Goal: Task Accomplishment & Management: Manage account settings

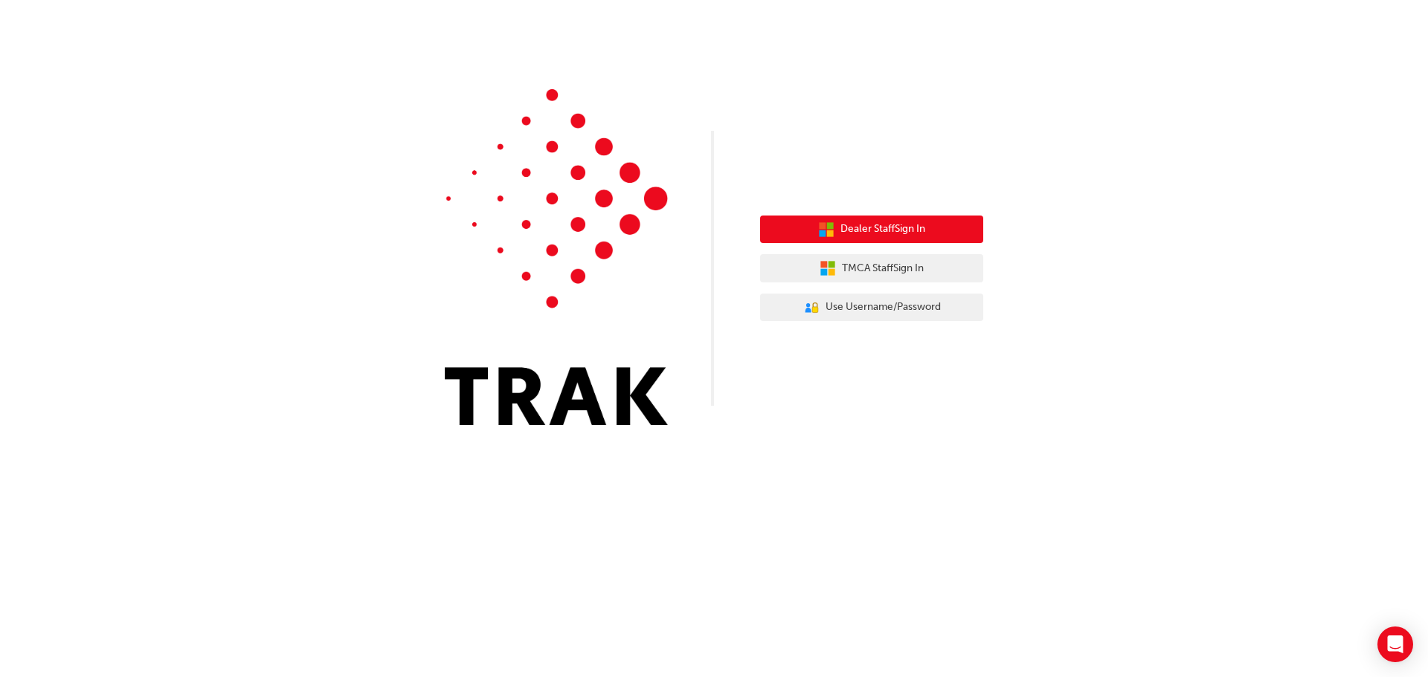
click at [909, 234] on span "Dealer Staff Sign In" at bounding box center [882, 229] width 85 height 17
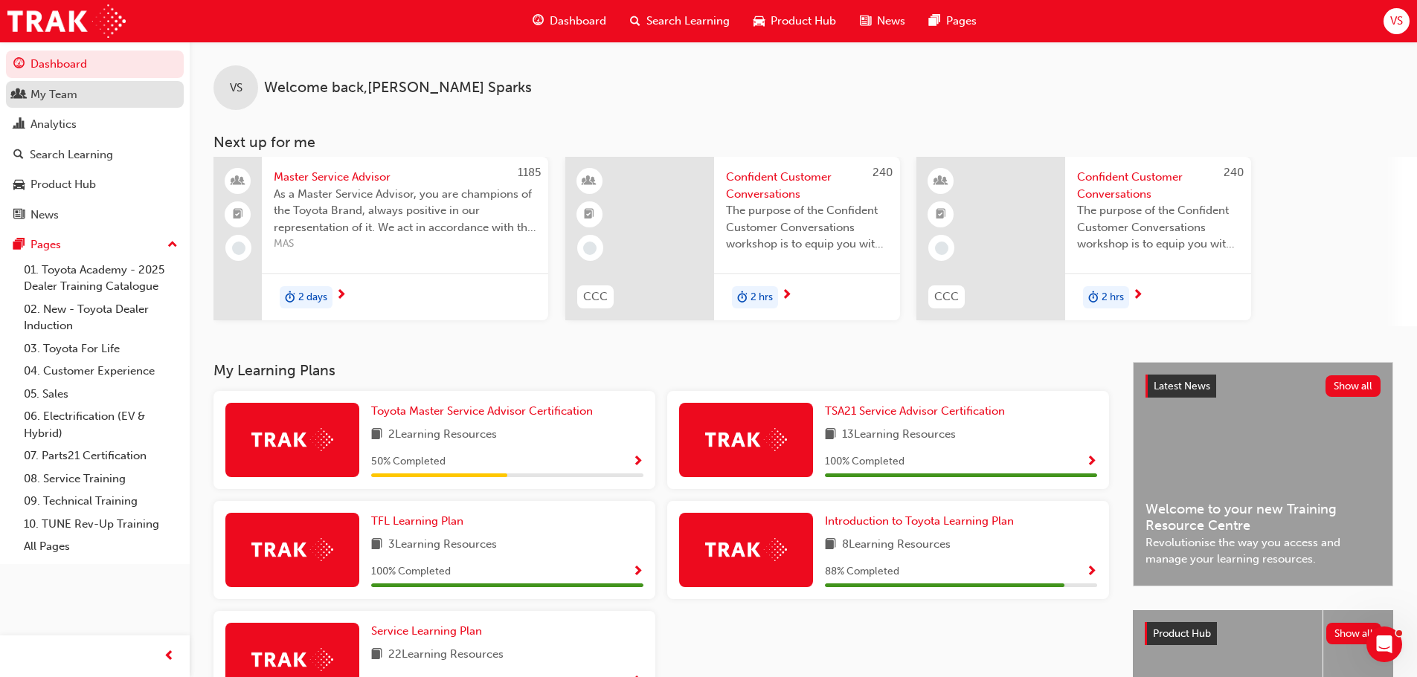
click at [88, 89] on div "My Team" at bounding box center [94, 95] width 163 height 19
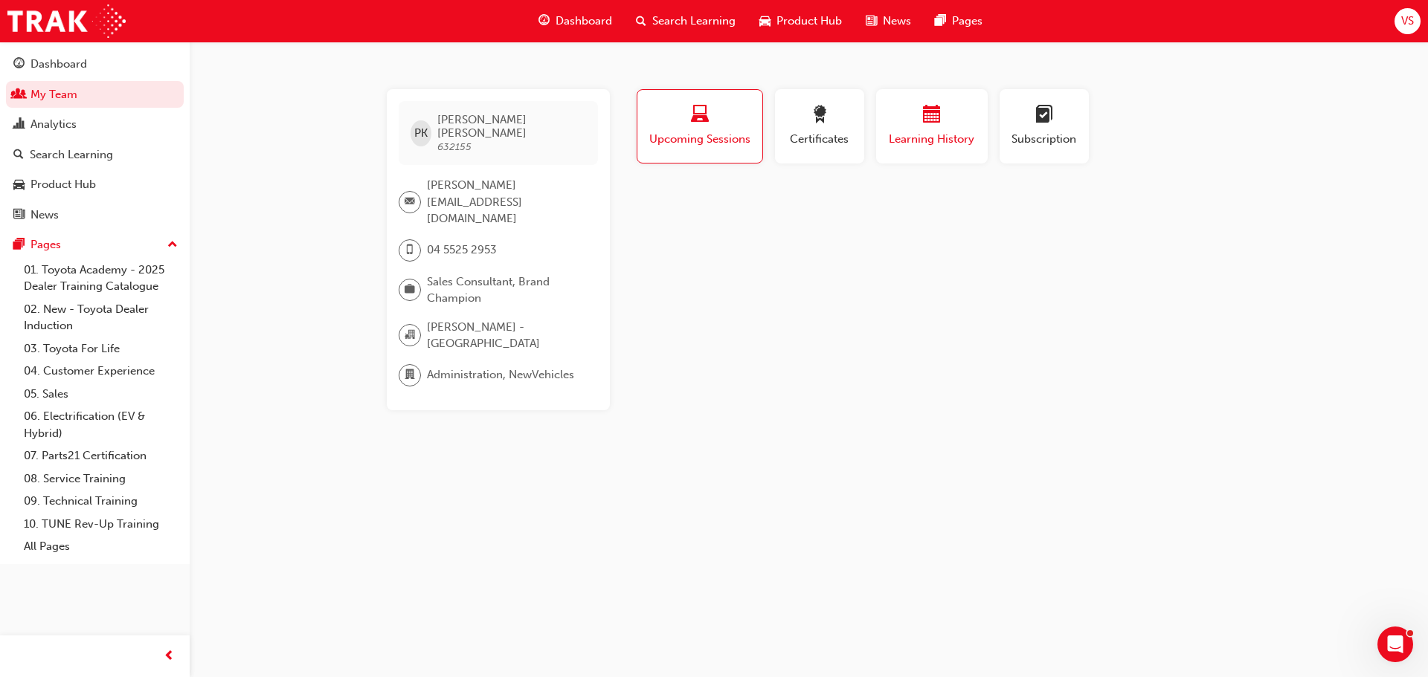
click at [893, 143] on span "Learning History" at bounding box center [931, 139] width 89 height 17
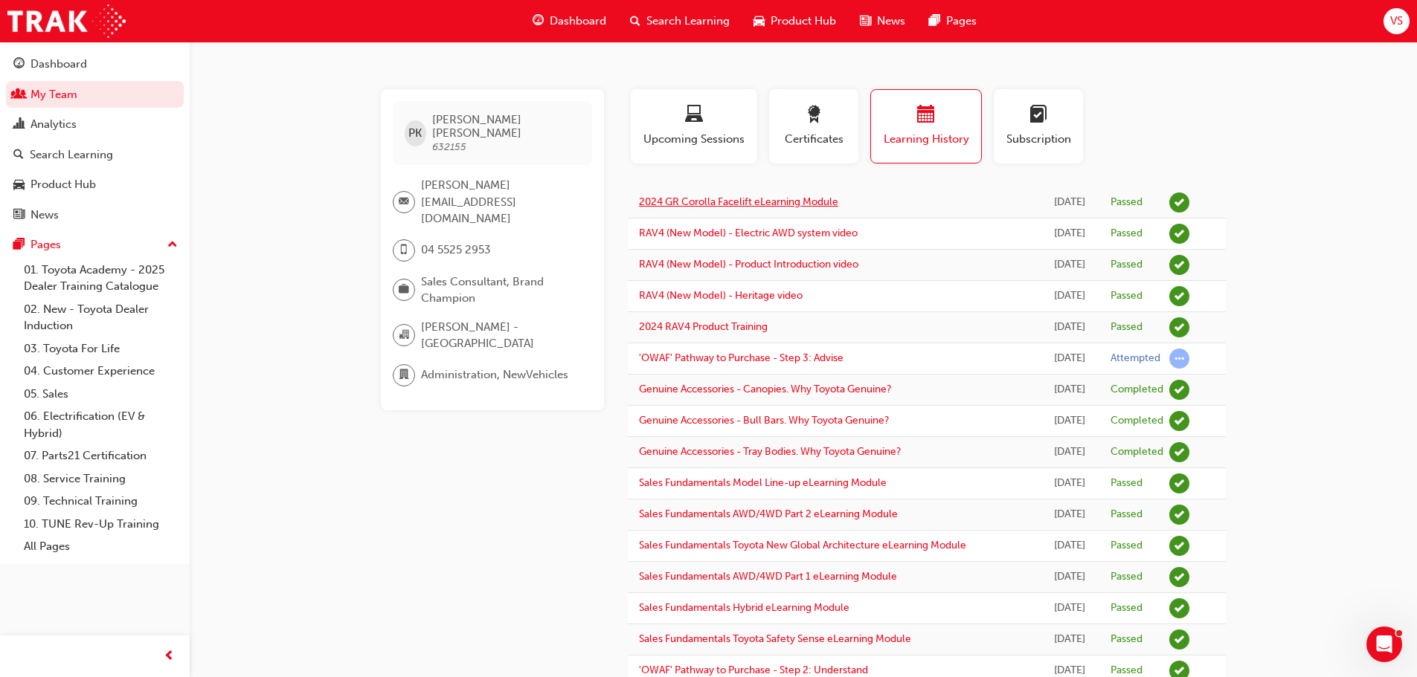
click at [809, 203] on link "2024 GR Corolla Facelift eLearning Module" at bounding box center [738, 202] width 199 height 13
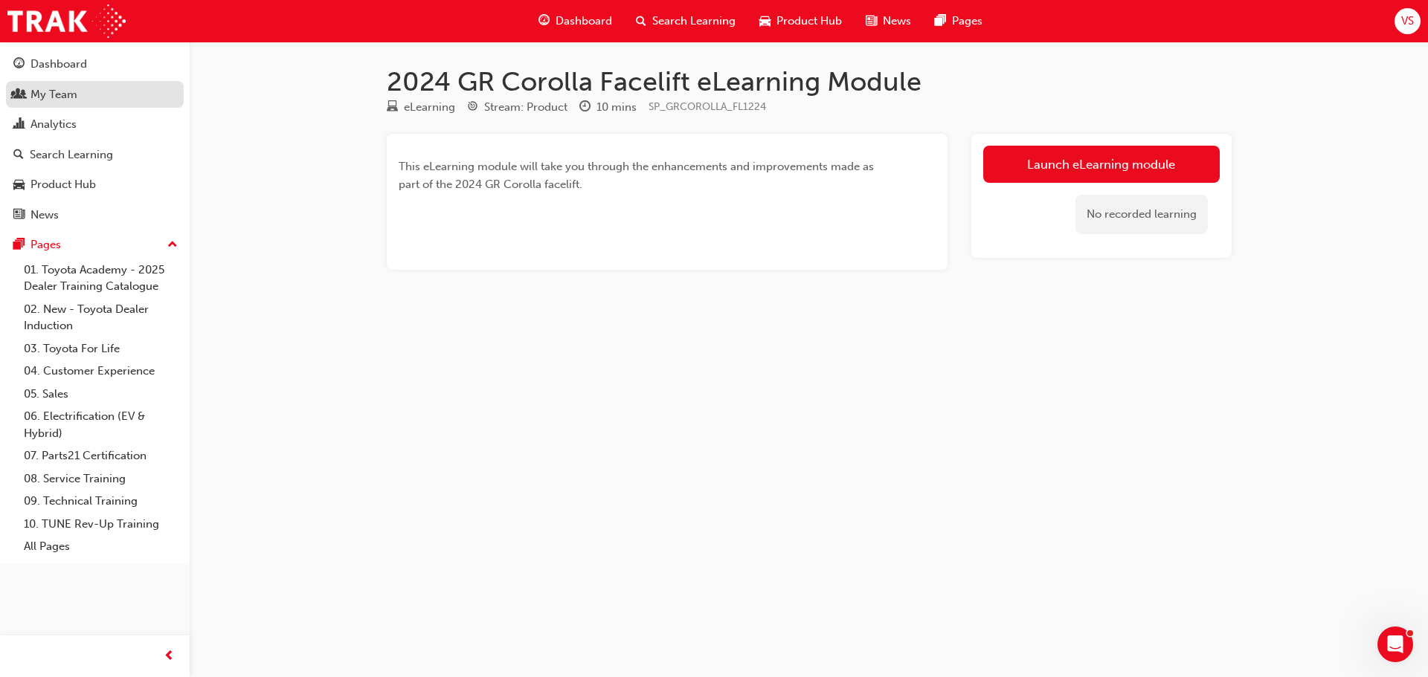
click at [68, 92] on div "My Team" at bounding box center [53, 94] width 47 height 17
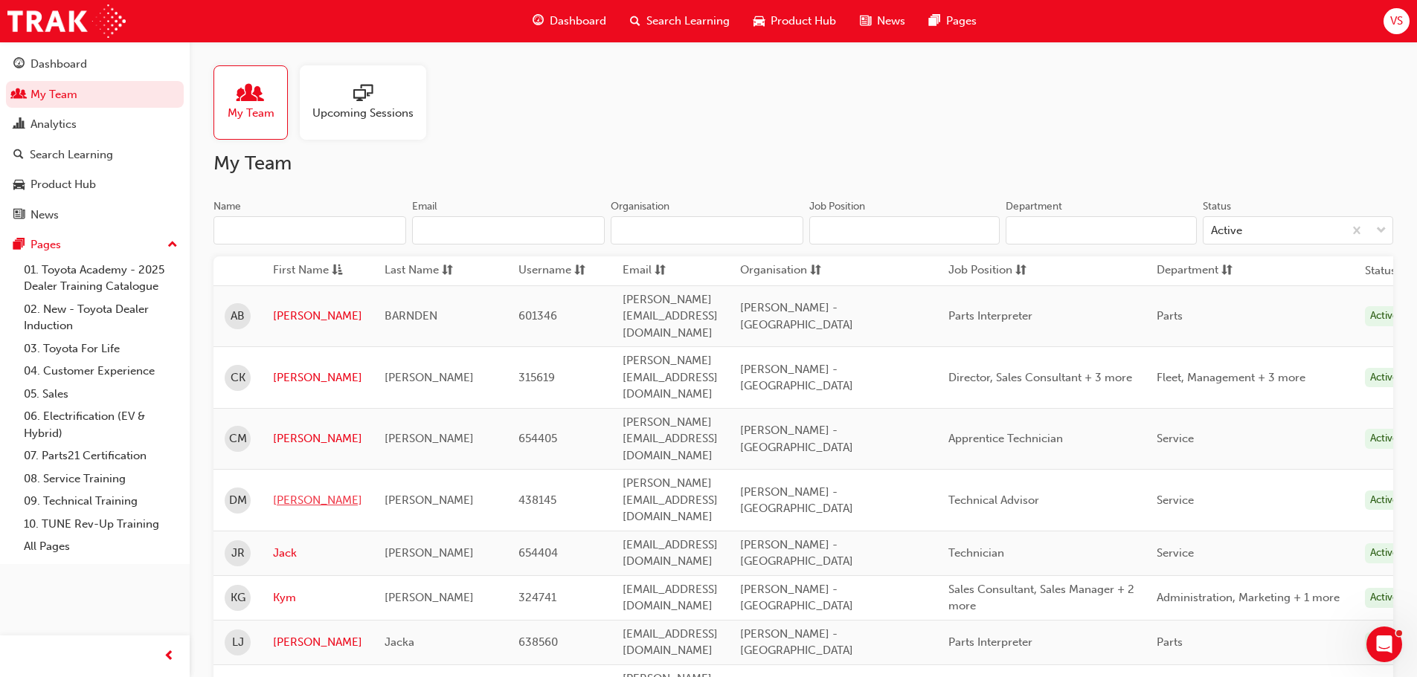
click at [300, 492] on link "[PERSON_NAME]" at bounding box center [317, 500] width 89 height 17
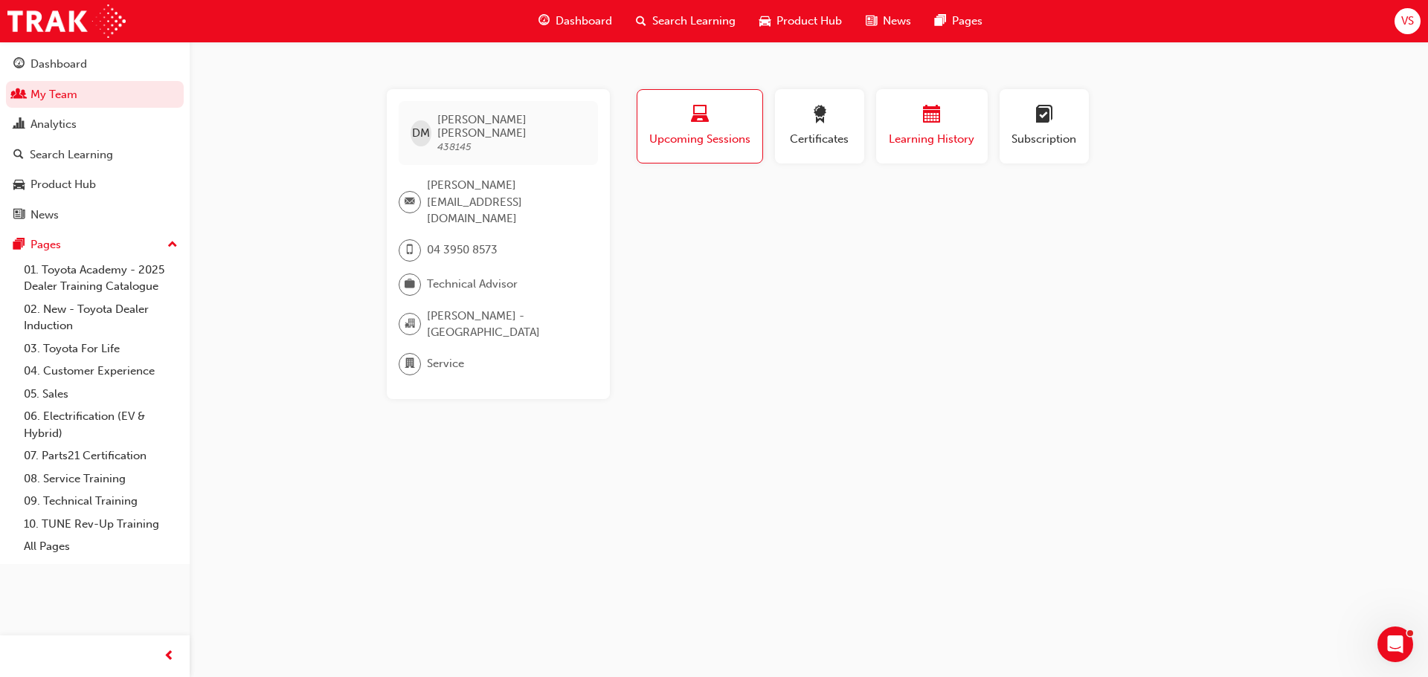
click at [891, 155] on button "Learning History" at bounding box center [932, 126] width 112 height 74
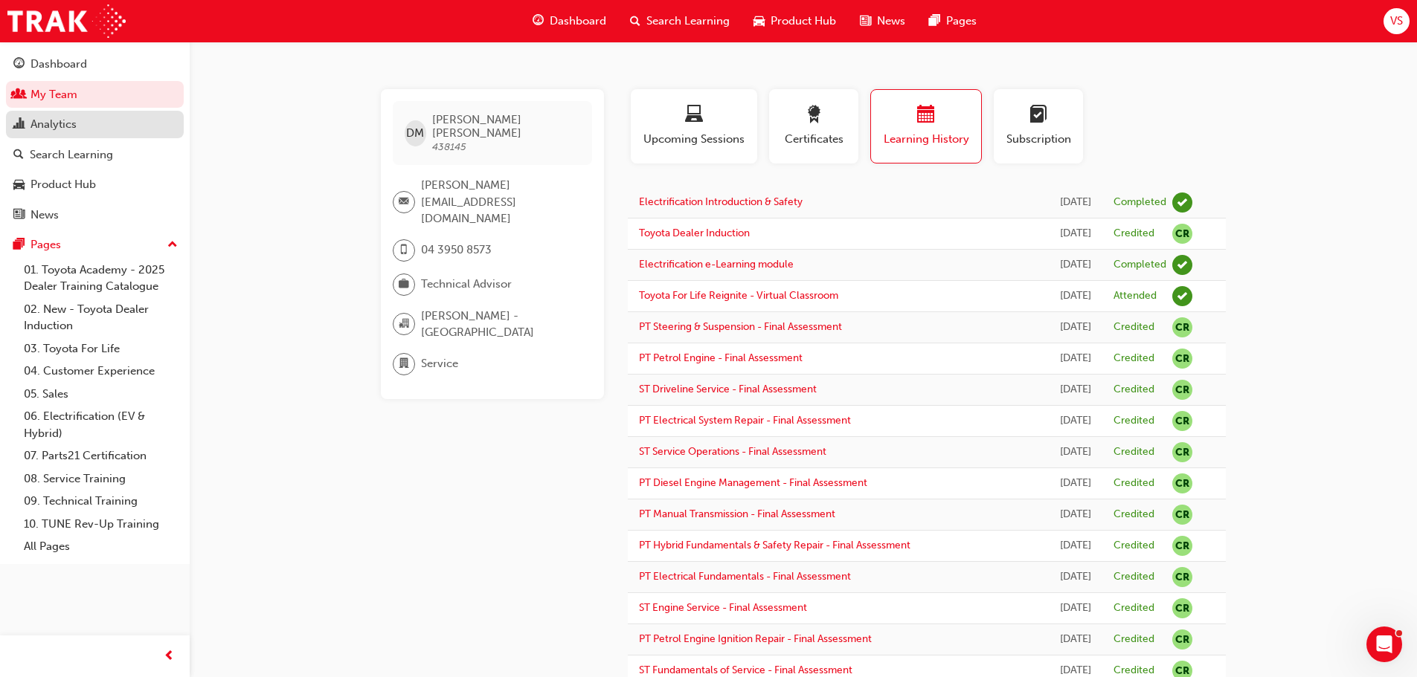
click at [61, 123] on div "Analytics" at bounding box center [53, 124] width 46 height 17
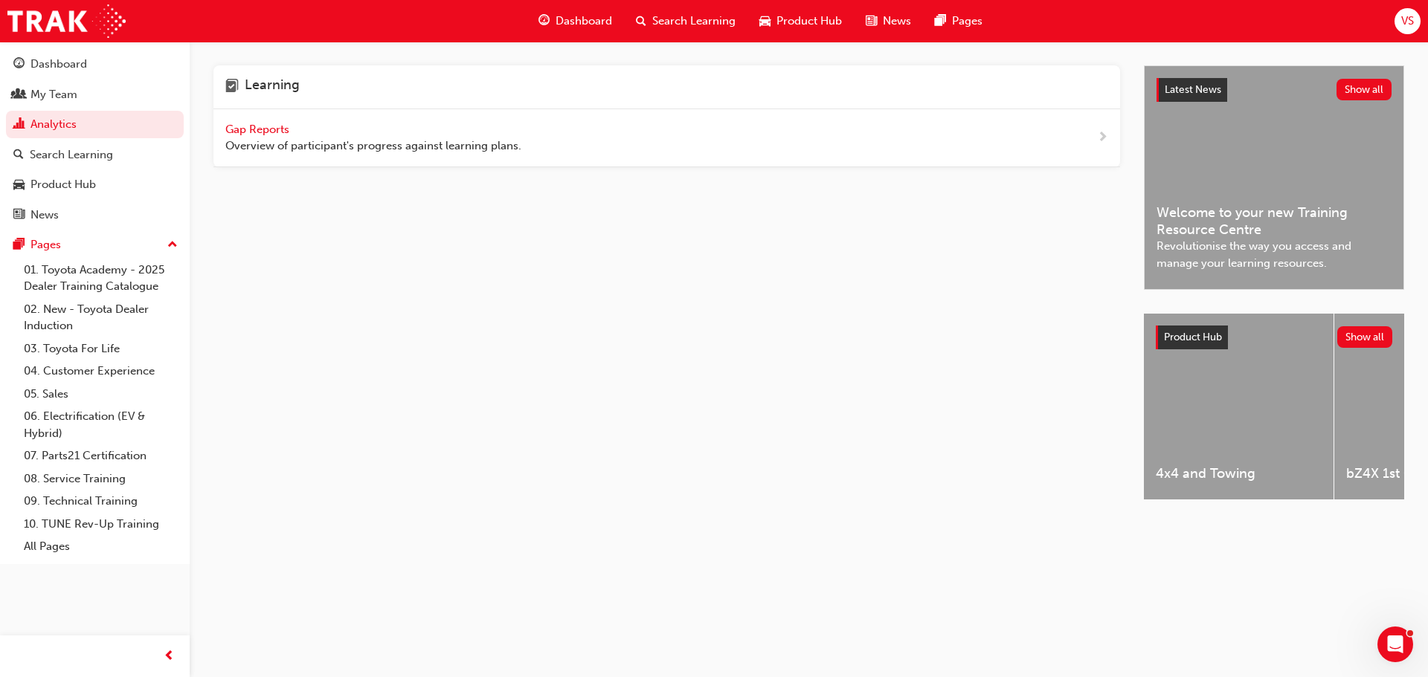
click at [270, 126] on span "Gap Reports" at bounding box center [258, 129] width 67 height 13
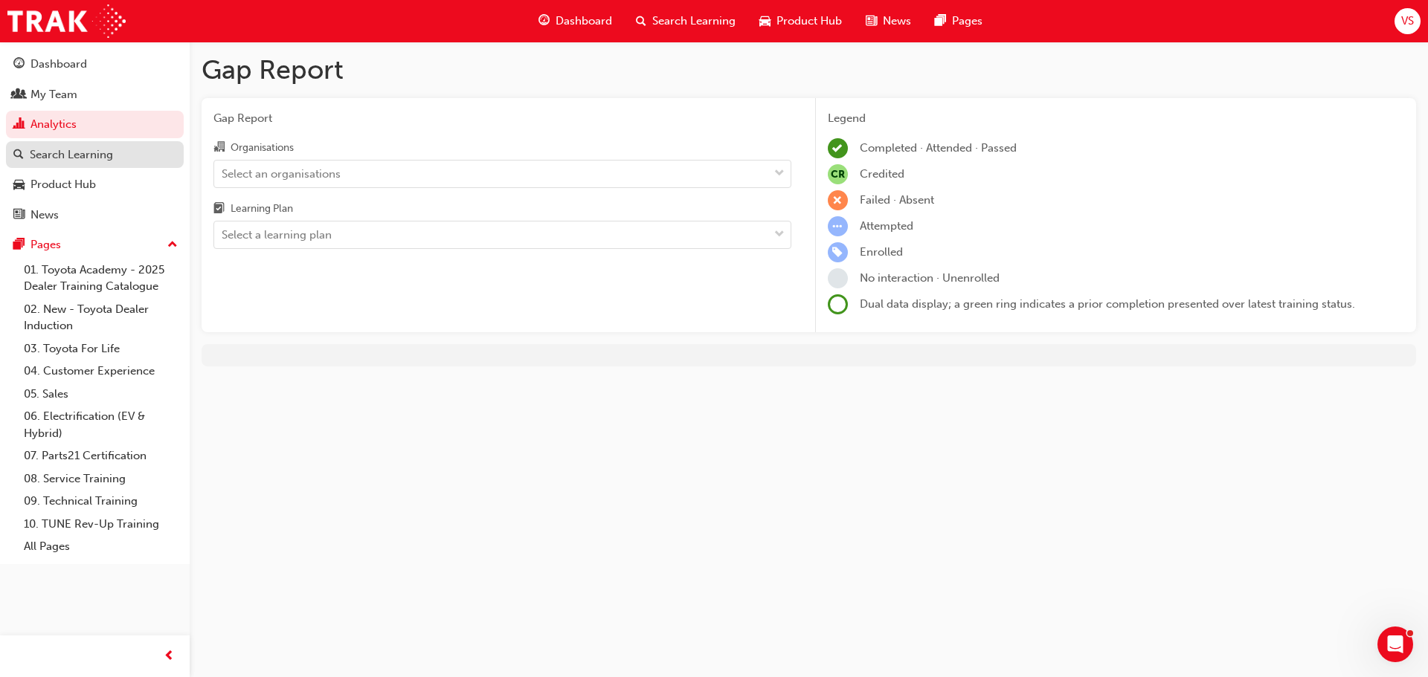
click at [105, 149] on div "Search Learning" at bounding box center [71, 155] width 83 height 17
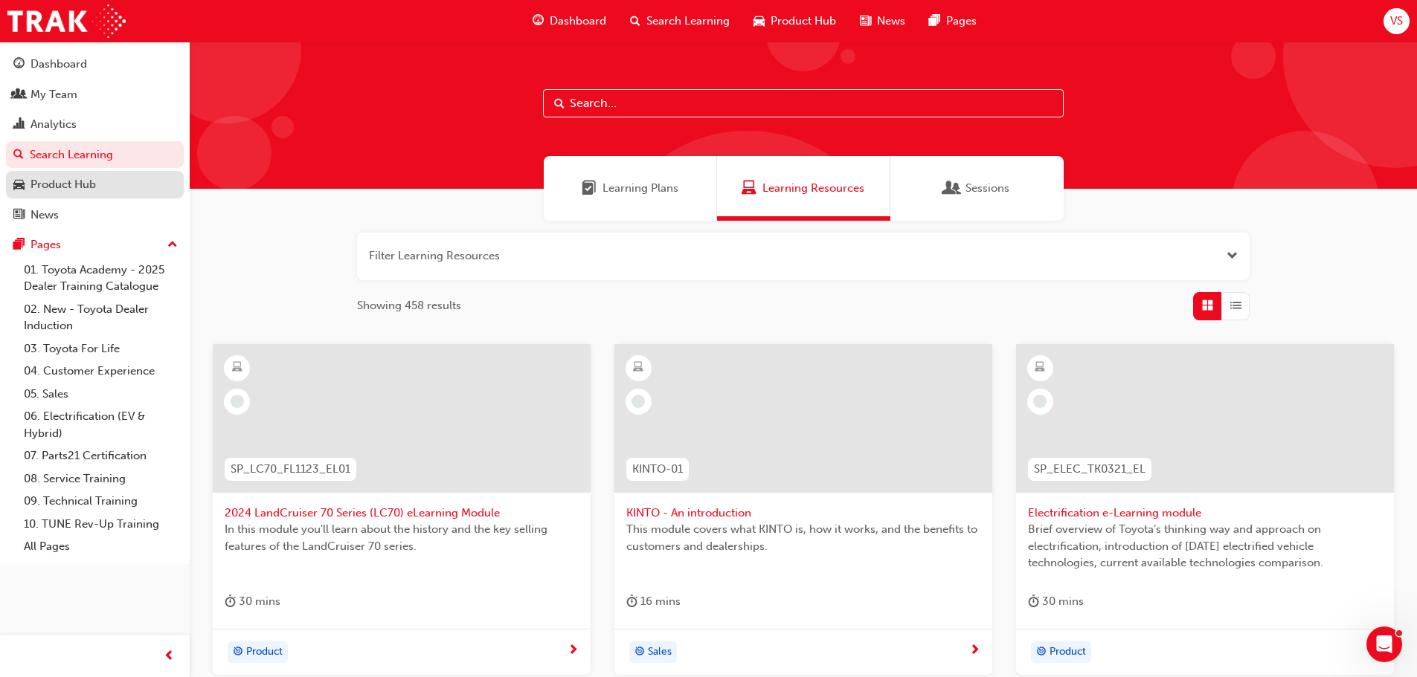
click at [90, 184] on div "Product Hub" at bounding box center [62, 184] width 65 height 17
